Goal: Ask a question

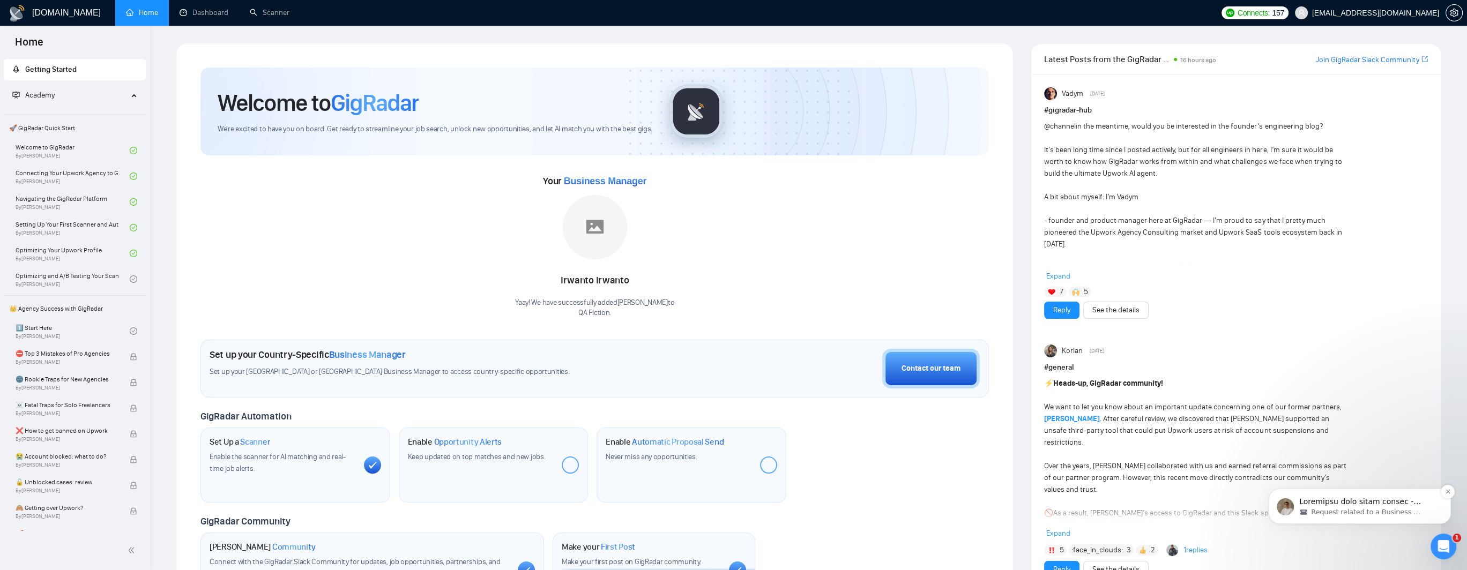
click at [1341, 515] on span "Request related to a Business Manager" at bounding box center [1366, 513] width 110 height 10
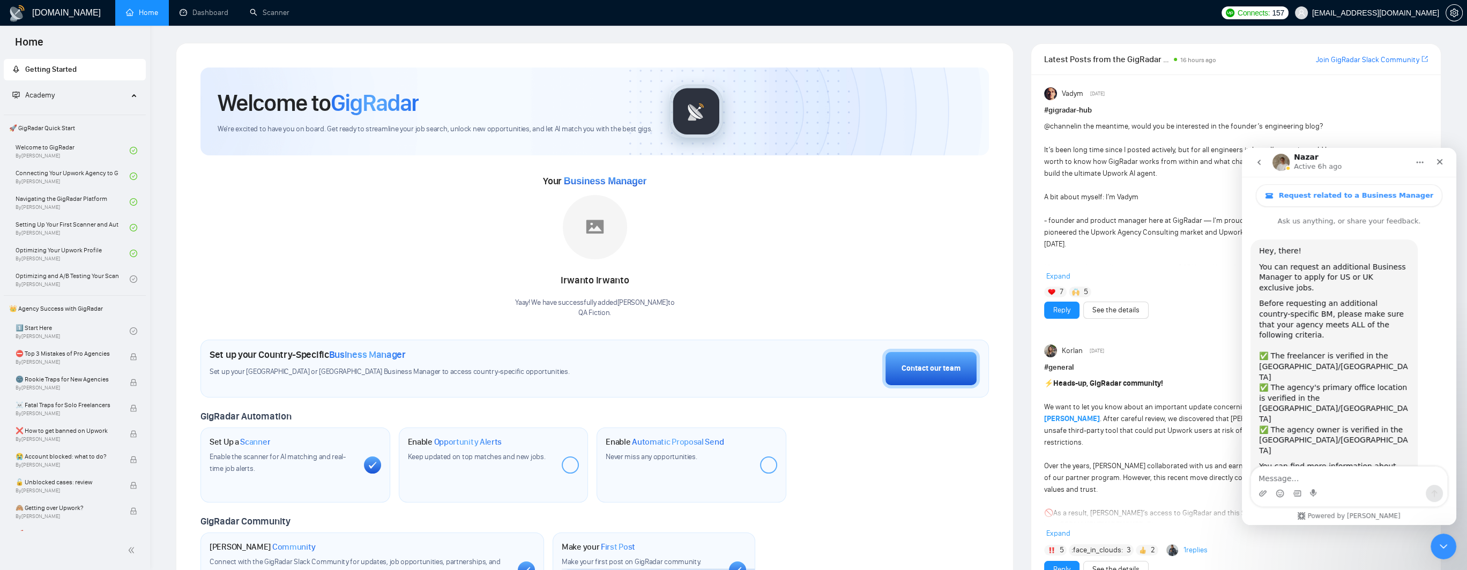
scroll to position [62, 0]
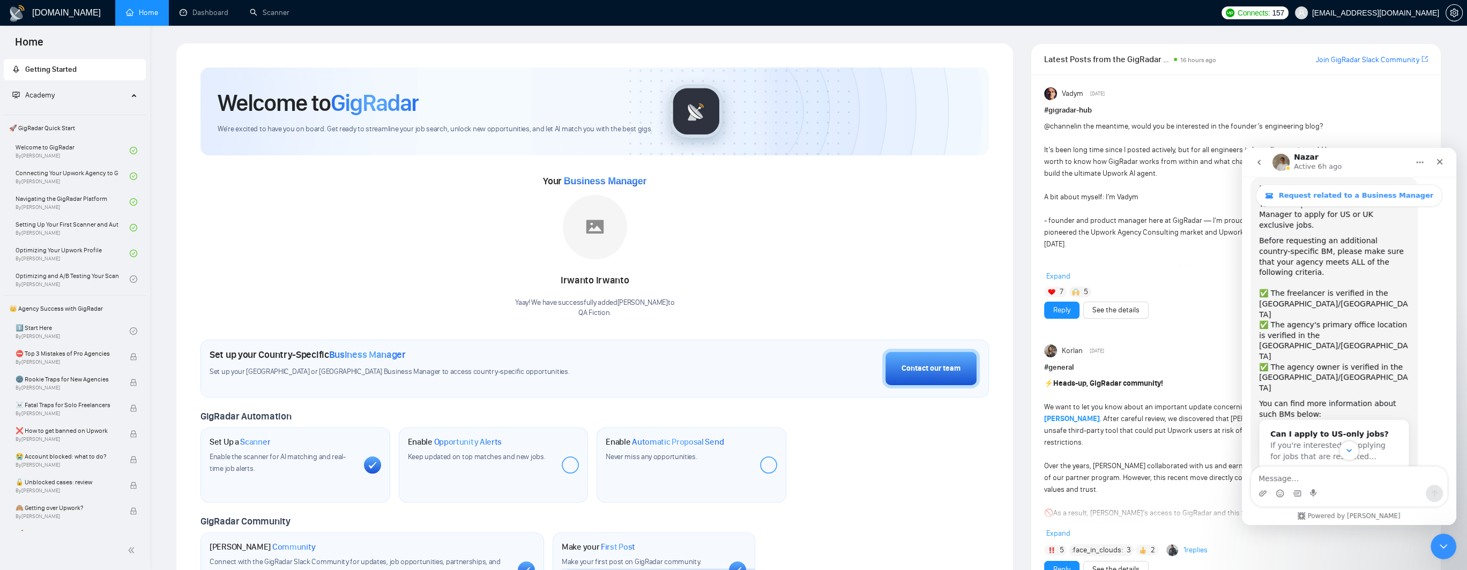
click at [1351, 449] on icon "Scroll to bottom" at bounding box center [1349, 451] width 10 height 10
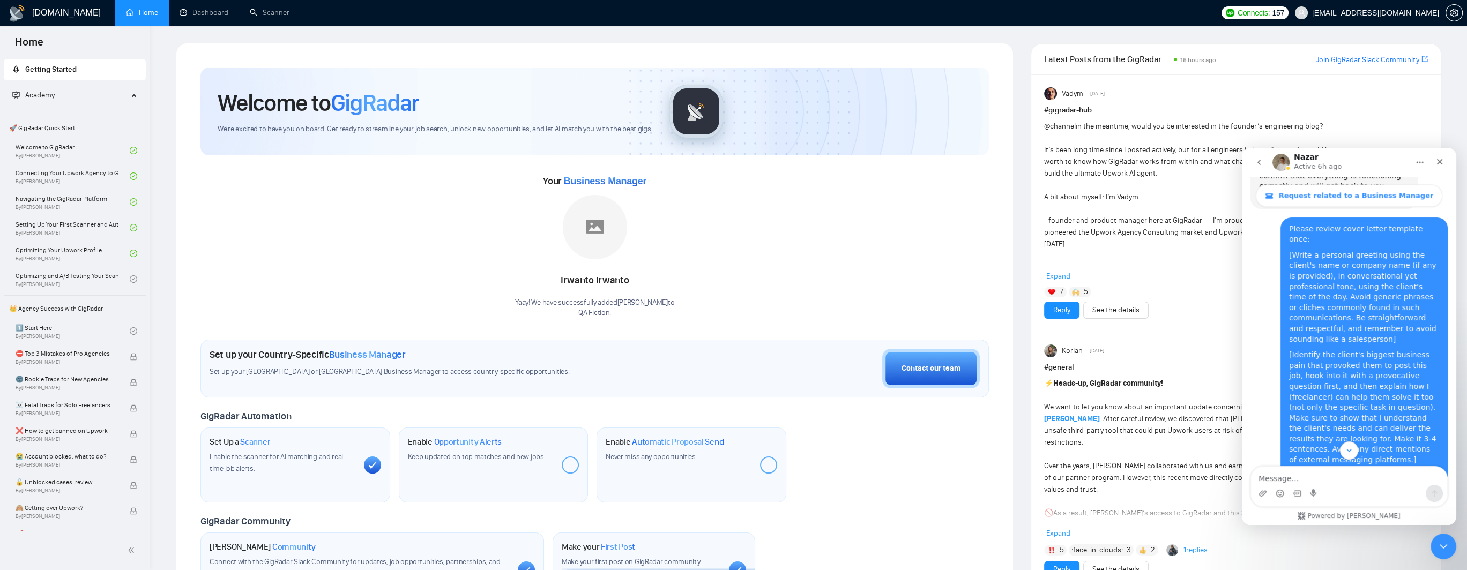
scroll to position [2758, 0]
drag, startPoint x: 1274, startPoint y: 322, endPoint x: 1374, endPoint y: 320, distance: 99.7
drag, startPoint x: 1326, startPoint y: 334, endPoint x: 1394, endPoint y: 335, distance: 68.6
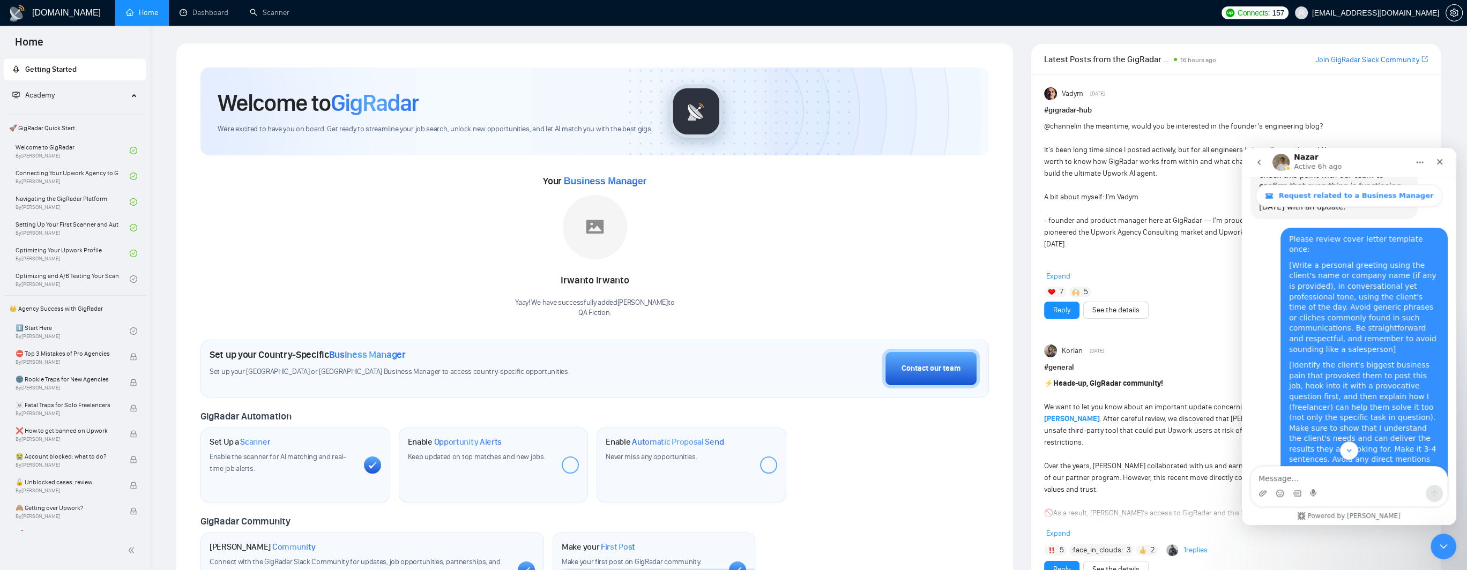
drag, startPoint x: 1279, startPoint y: 343, endPoint x: 1397, endPoint y: 342, distance: 117.4
drag, startPoint x: 1272, startPoint y: 353, endPoint x: 1381, endPoint y: 353, distance: 109.3
drag, startPoint x: 1272, startPoint y: 365, endPoint x: 1383, endPoint y: 362, distance: 111.5
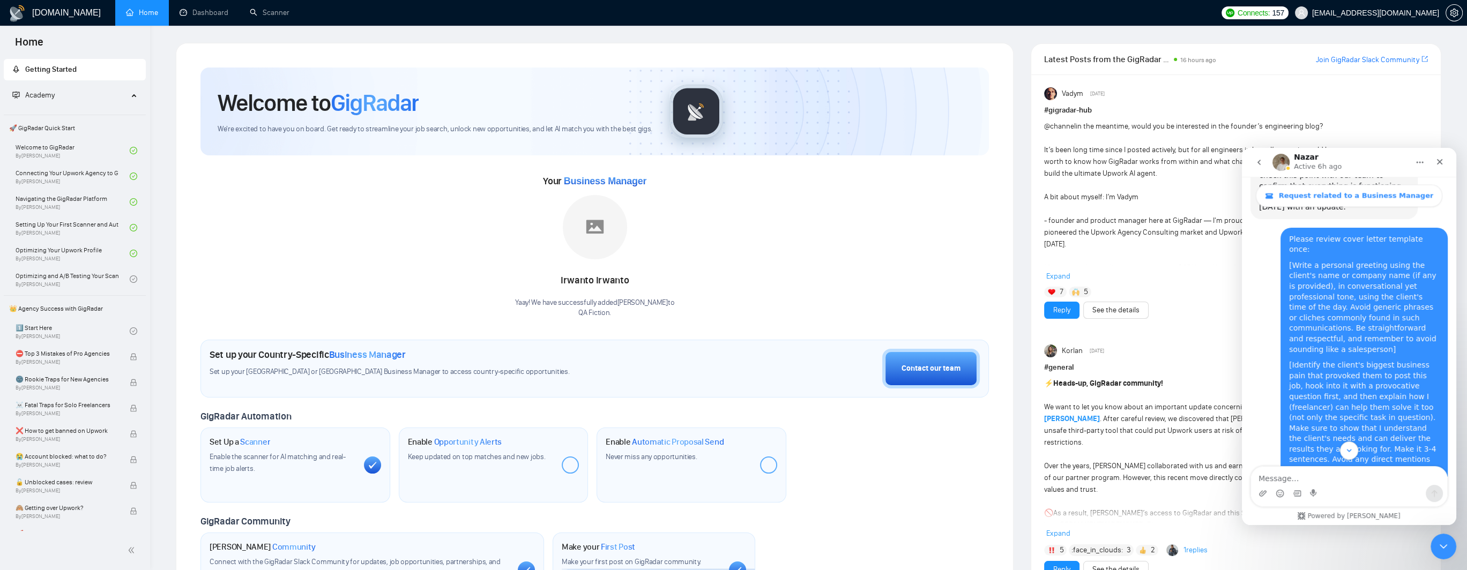
drag, startPoint x: 1267, startPoint y: 374, endPoint x: 1381, endPoint y: 371, distance: 113.1
drag, startPoint x: 1276, startPoint y: 384, endPoint x: 1353, endPoint y: 383, distance: 76.7
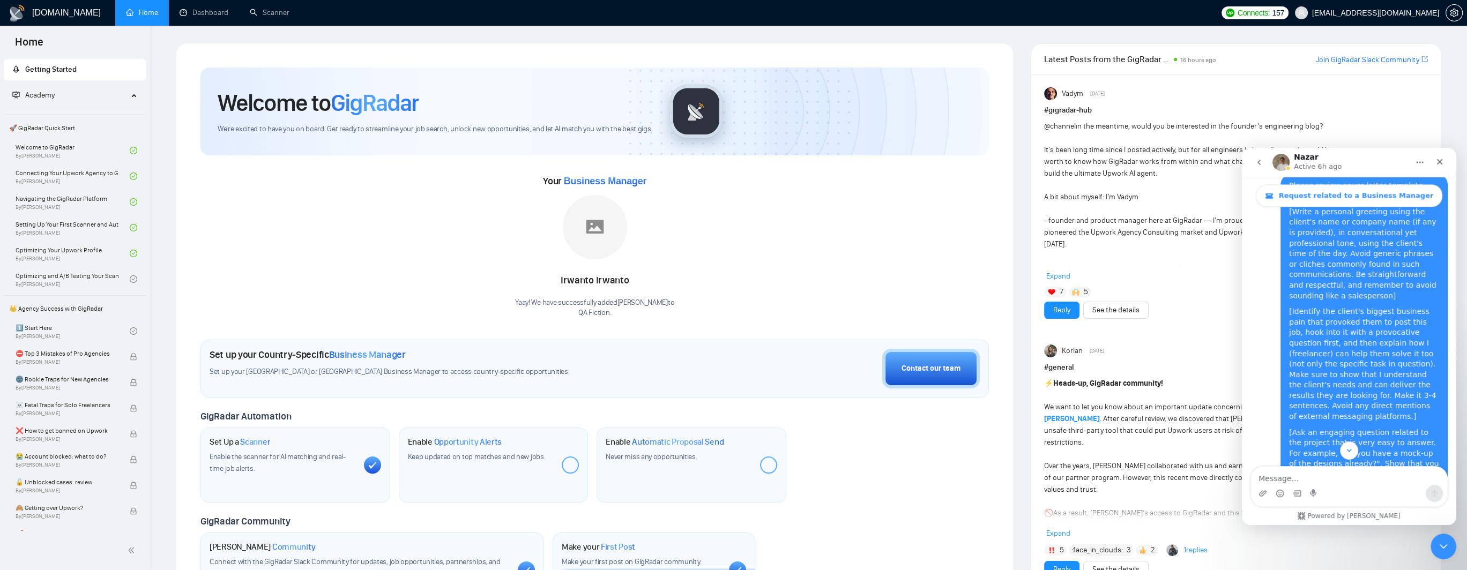
drag, startPoint x: 1288, startPoint y: 344, endPoint x: 1365, endPoint y: 341, distance: 76.7
drag, startPoint x: 1276, startPoint y: 352, endPoint x: 1382, endPoint y: 352, distance: 105.6
drag, startPoint x: 1315, startPoint y: 399, endPoint x: 1397, endPoint y: 398, distance: 82.0
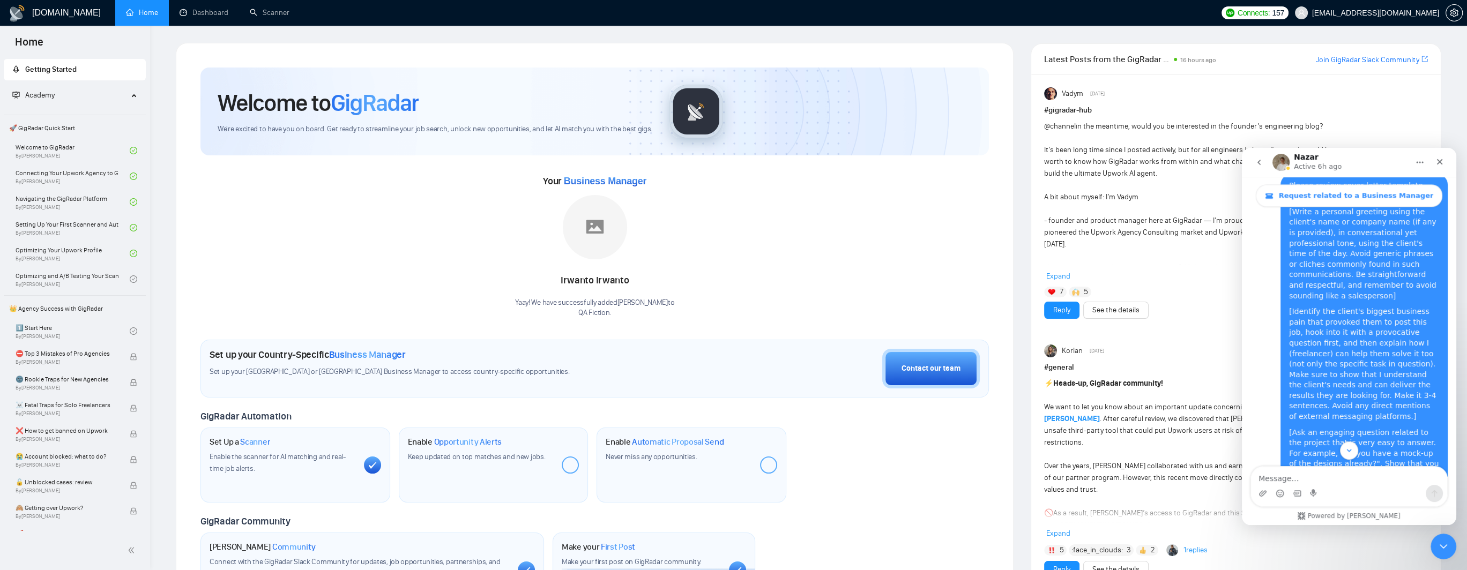
drag, startPoint x: 1263, startPoint y: 405, endPoint x: 1318, endPoint y: 403, distance: 55.8
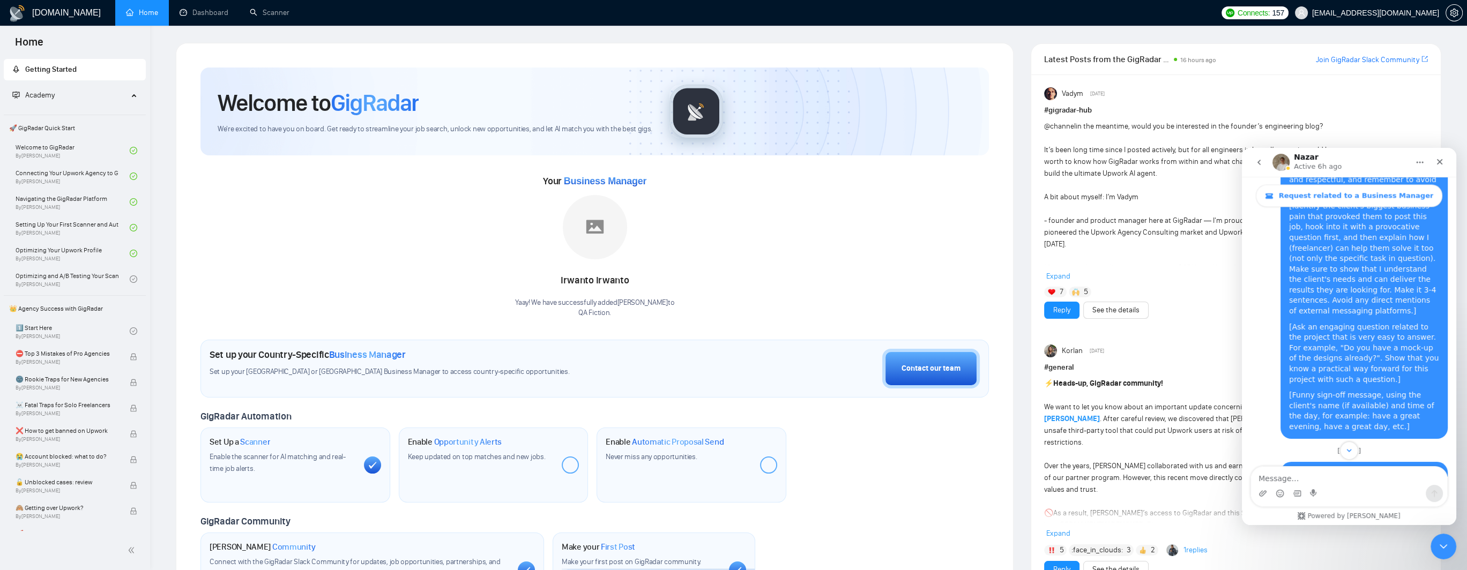
scroll to position [2919, 0]
drag, startPoint x: 1272, startPoint y: 330, endPoint x: 1363, endPoint y: 333, distance: 91.2
drag, startPoint x: 1274, startPoint y: 340, endPoint x: 1304, endPoint y: 340, distance: 30.5
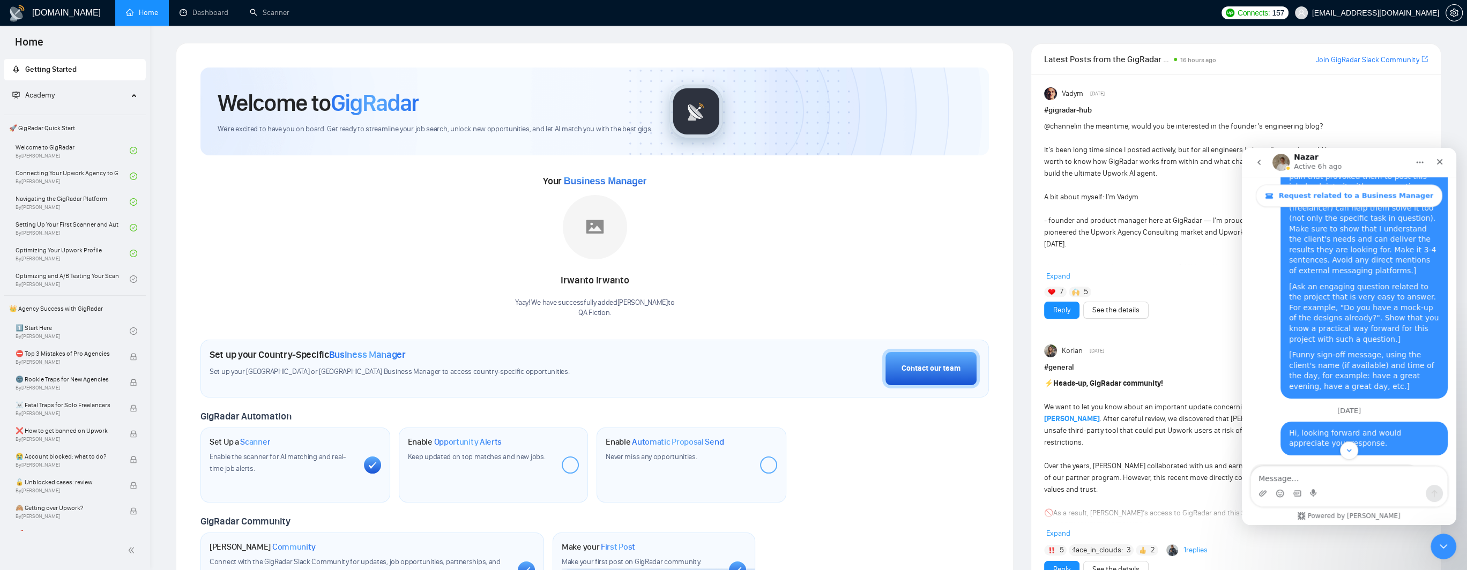
scroll to position [2973, 0]
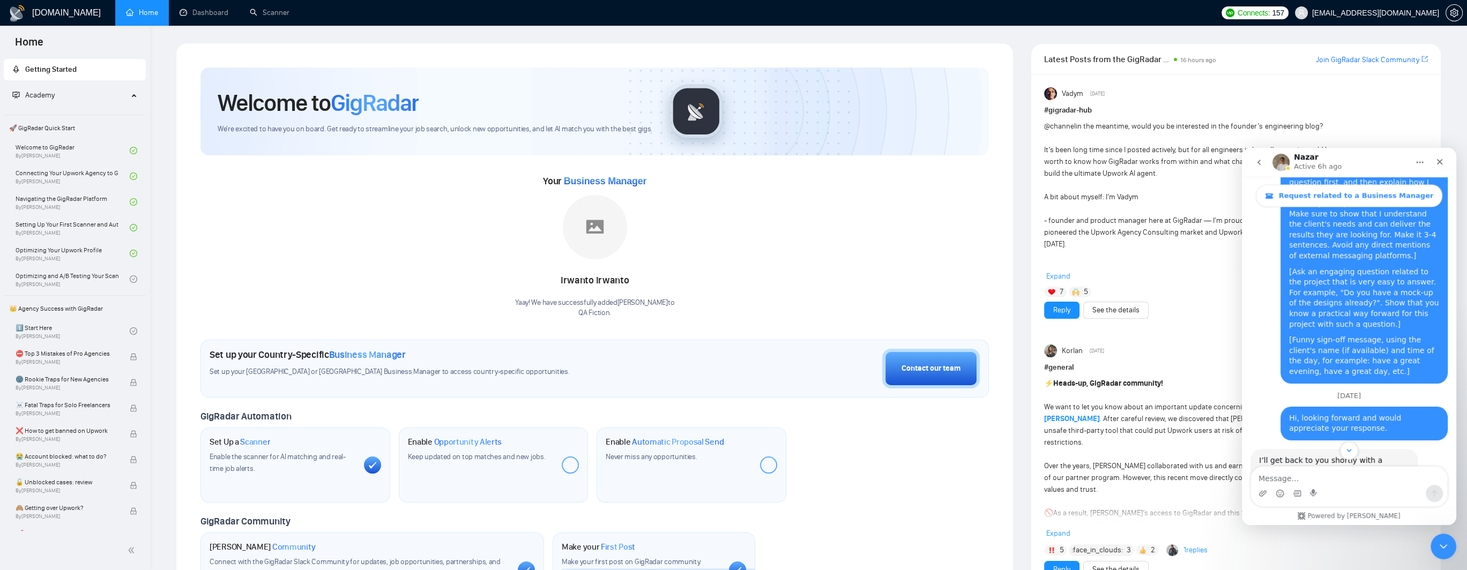
drag, startPoint x: 1319, startPoint y: 320, endPoint x: 1374, endPoint y: 318, distance: 54.7
drag, startPoint x: 1336, startPoint y: 339, endPoint x: 1385, endPoint y: 339, distance: 49.3
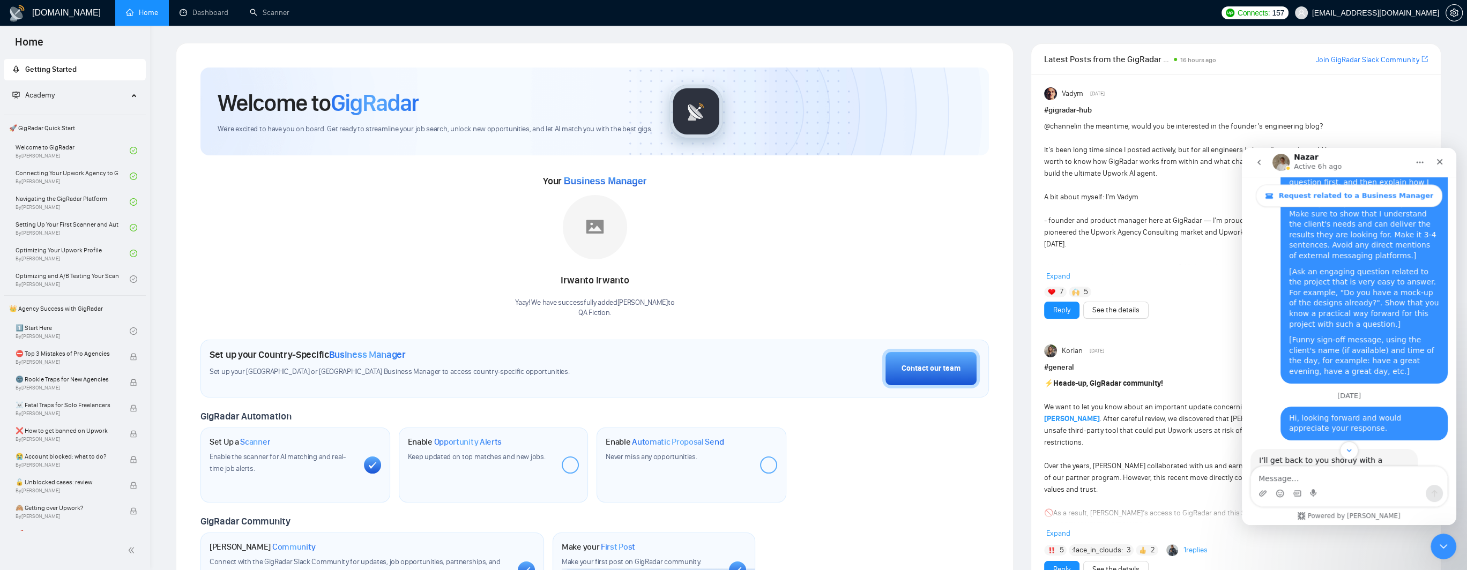
drag, startPoint x: 1269, startPoint y: 349, endPoint x: 1370, endPoint y: 350, distance: 101.3
drag, startPoint x: 1276, startPoint y: 360, endPoint x: 1369, endPoint y: 359, distance: 93.3
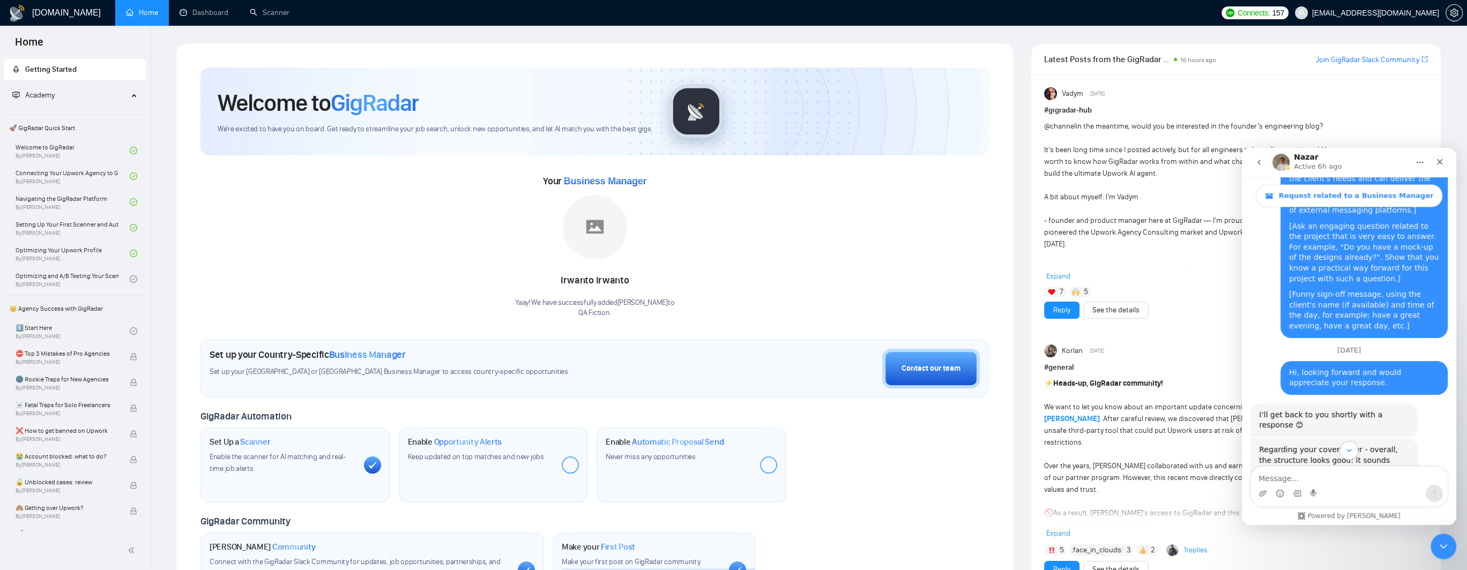
scroll to position [3026, 0]
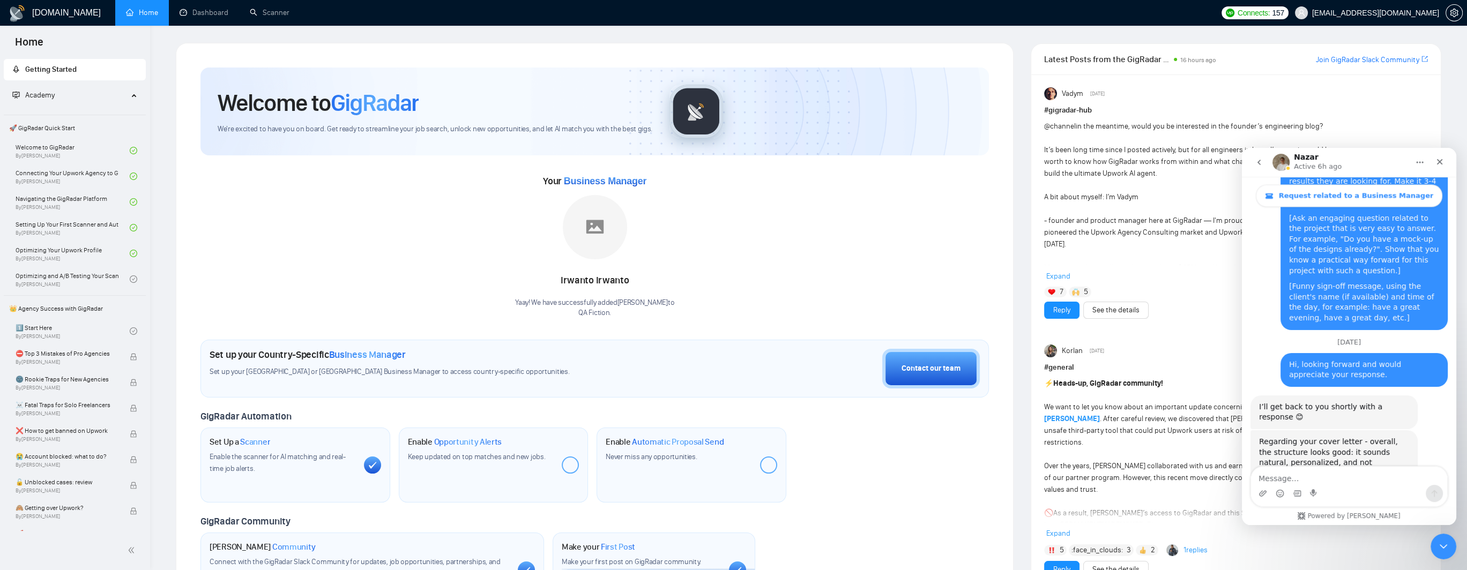
drag, startPoint x: 1296, startPoint y: 350, endPoint x: 1330, endPoint y: 348, distance: 34.4
drag, startPoint x: 1280, startPoint y: 357, endPoint x: 1366, endPoint y: 359, distance: 86.3
drag, startPoint x: 1272, startPoint y: 369, endPoint x: 1385, endPoint y: 370, distance: 113.6
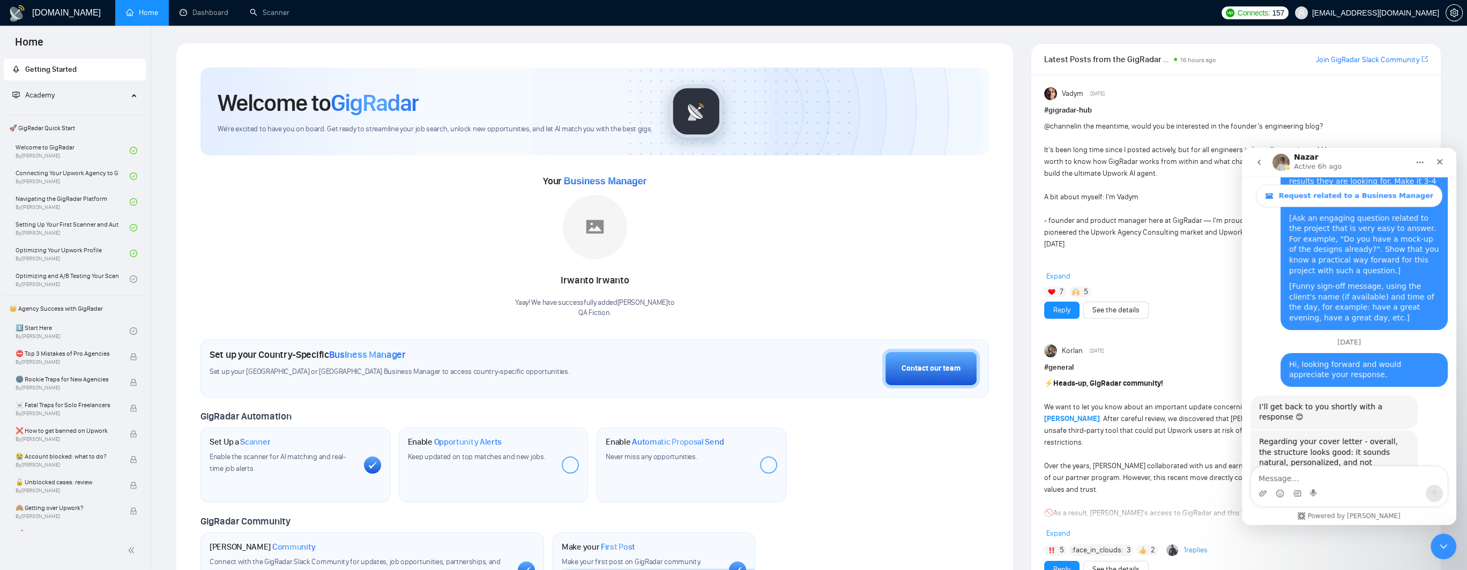
drag, startPoint x: 1267, startPoint y: 379, endPoint x: 1388, endPoint y: 380, distance: 121.1
drag, startPoint x: 1296, startPoint y: 390, endPoint x: 1400, endPoint y: 390, distance: 104.0
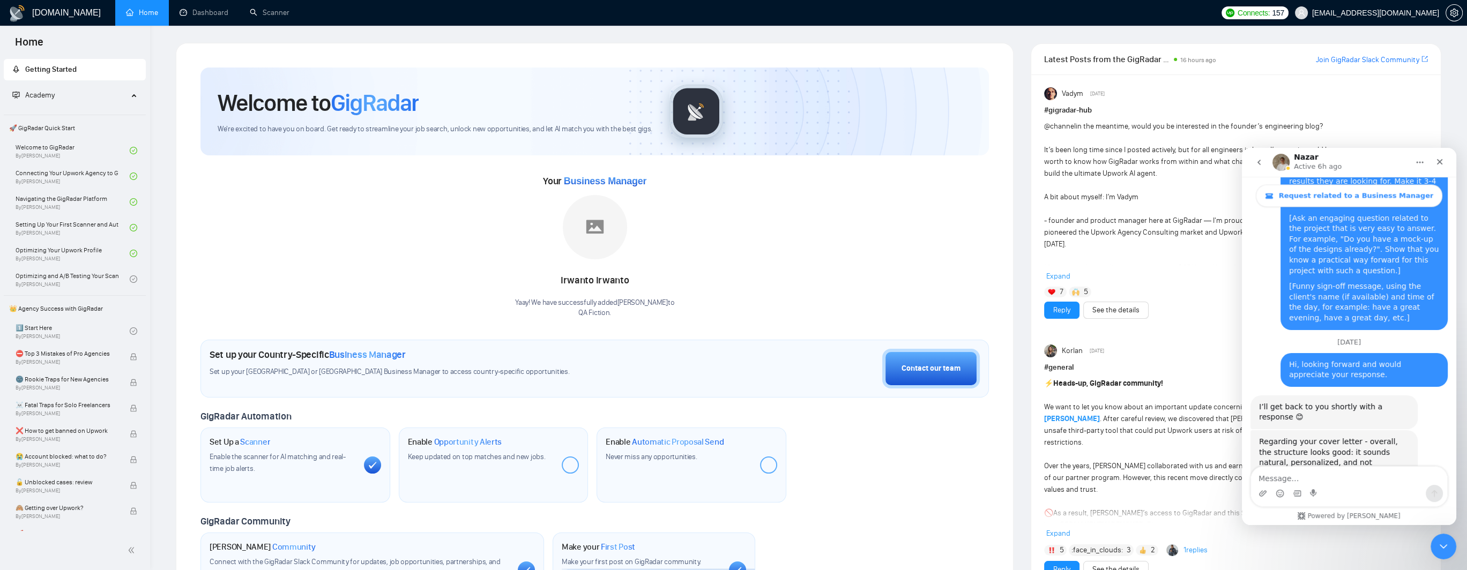
drag, startPoint x: 1273, startPoint y: 399, endPoint x: 1390, endPoint y: 400, distance: 116.8
drag, startPoint x: 1271, startPoint y: 412, endPoint x: 1373, endPoint y: 412, distance: 102.4
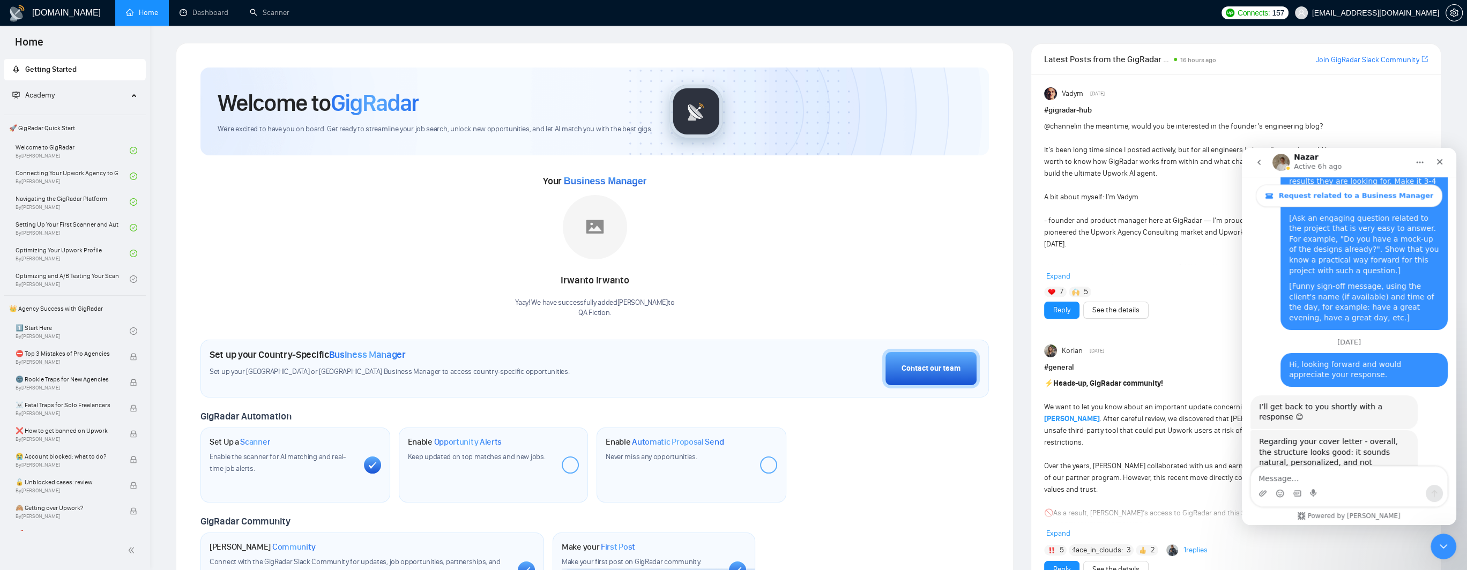
drag, startPoint x: 1272, startPoint y: 421, endPoint x: 1372, endPoint y: 423, distance: 99.7
